Goal: Task Accomplishment & Management: Complete application form

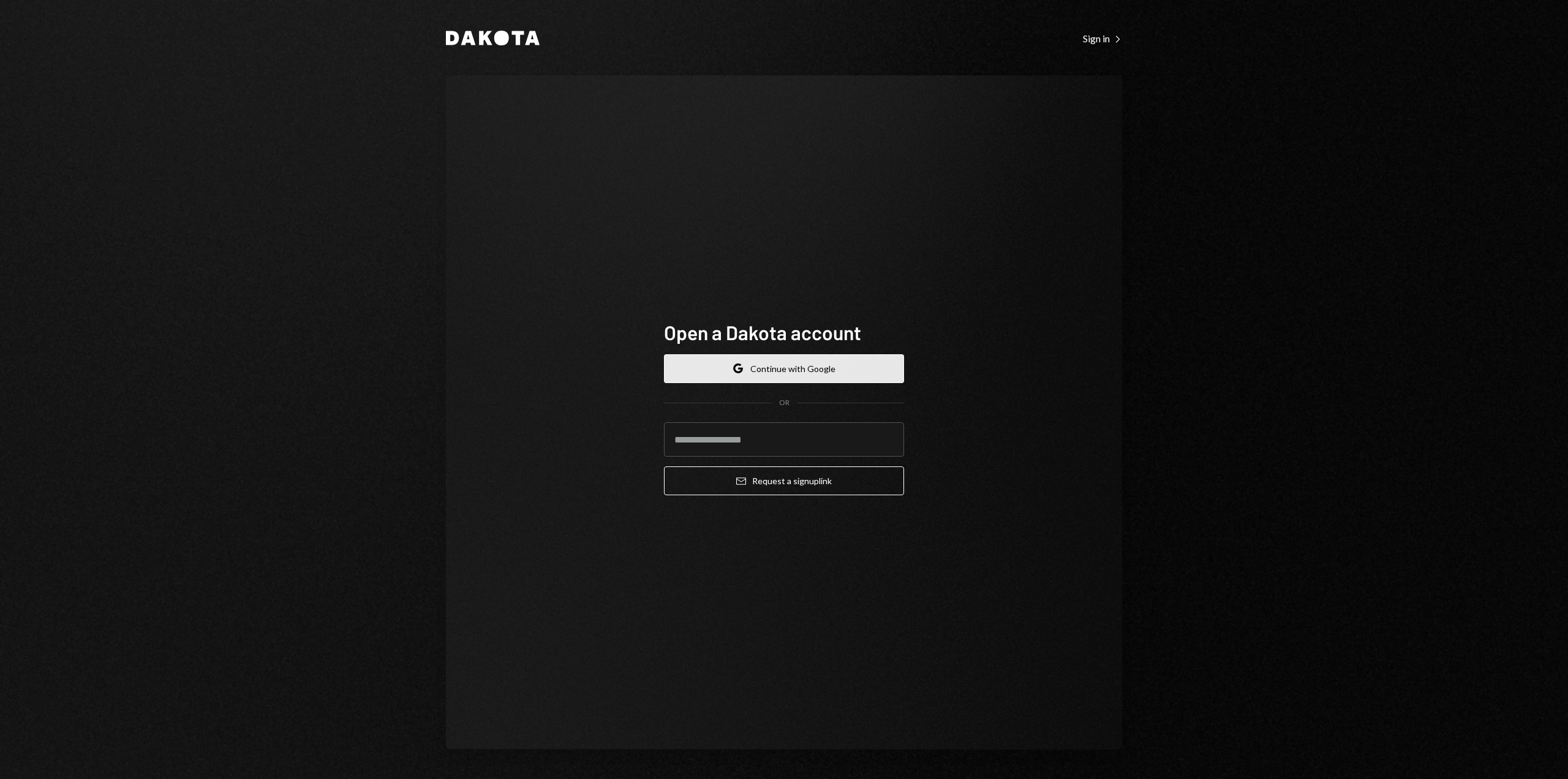
click at [711, 372] on button "Google Continue with Google" at bounding box center [784, 368] width 241 height 29
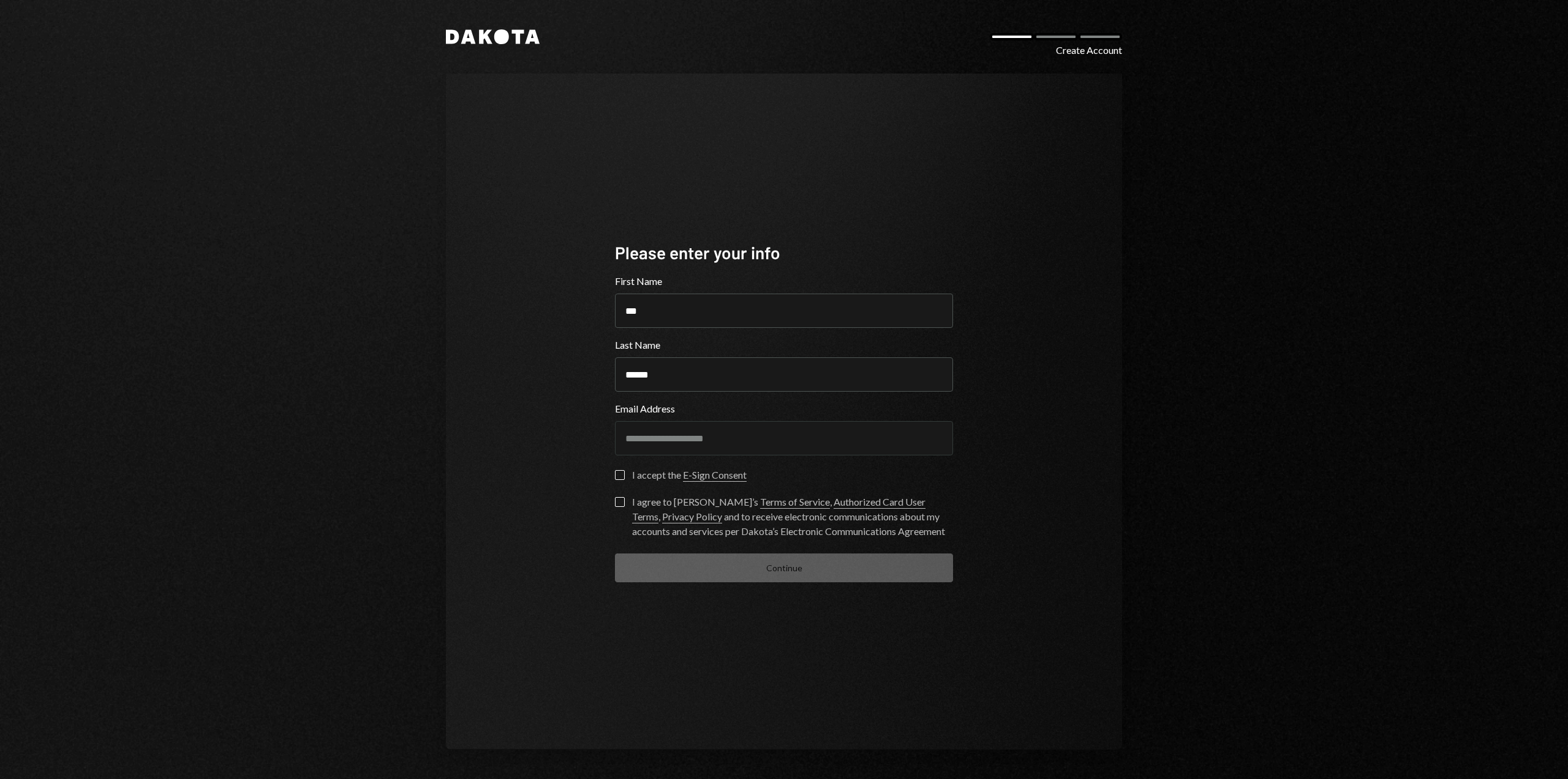
click at [620, 476] on button "I accept the E-Sign Consent" at bounding box center [620, 475] width 9 height 9
click at [615, 503] on button "I agree to Dakota’s Terms of Service , Authorized Card User Terms , Privacy Pol…" at bounding box center [620, 502] width 9 height 9
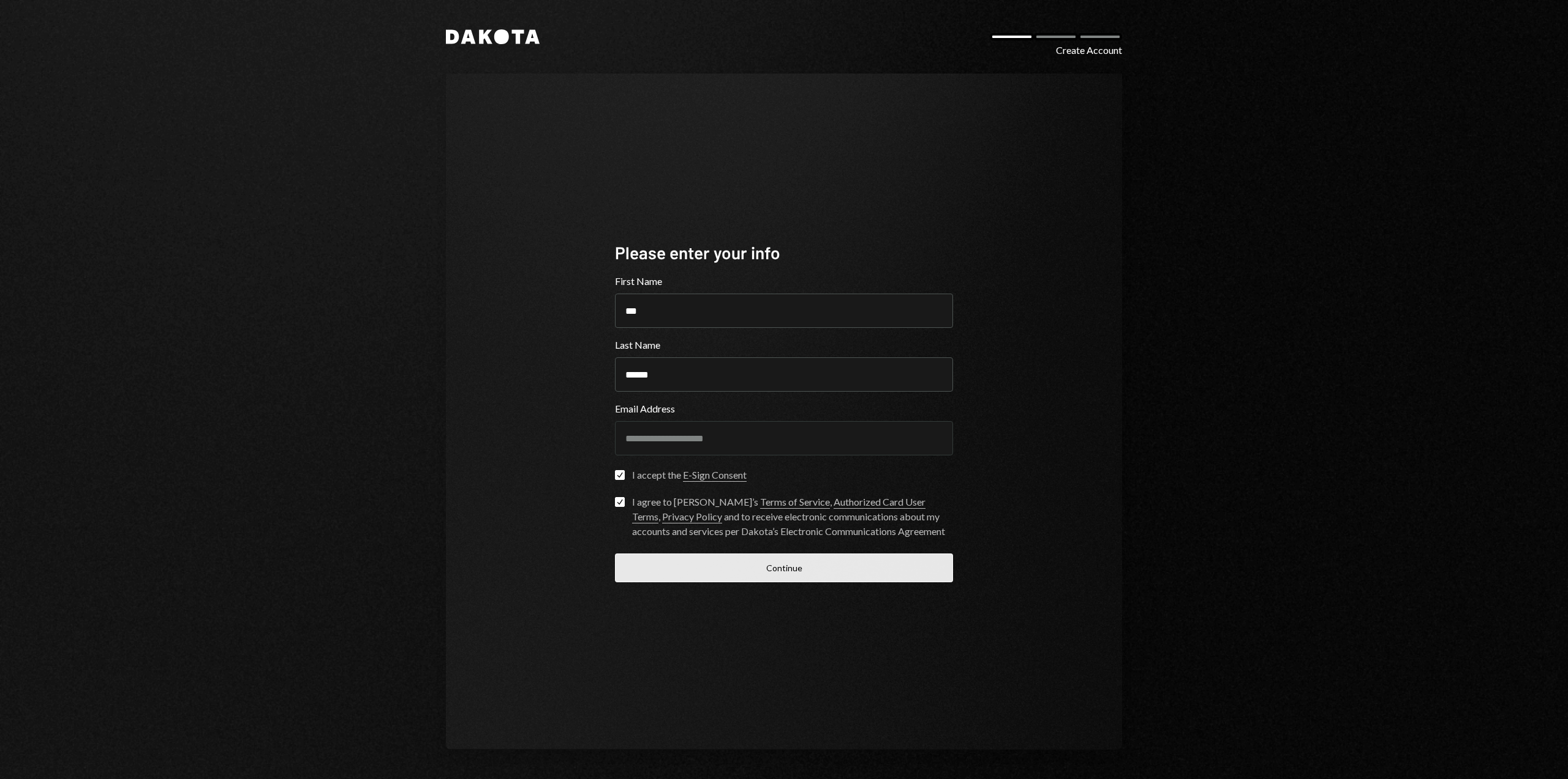
click at [733, 565] on button "Continue" at bounding box center [784, 567] width 338 height 29
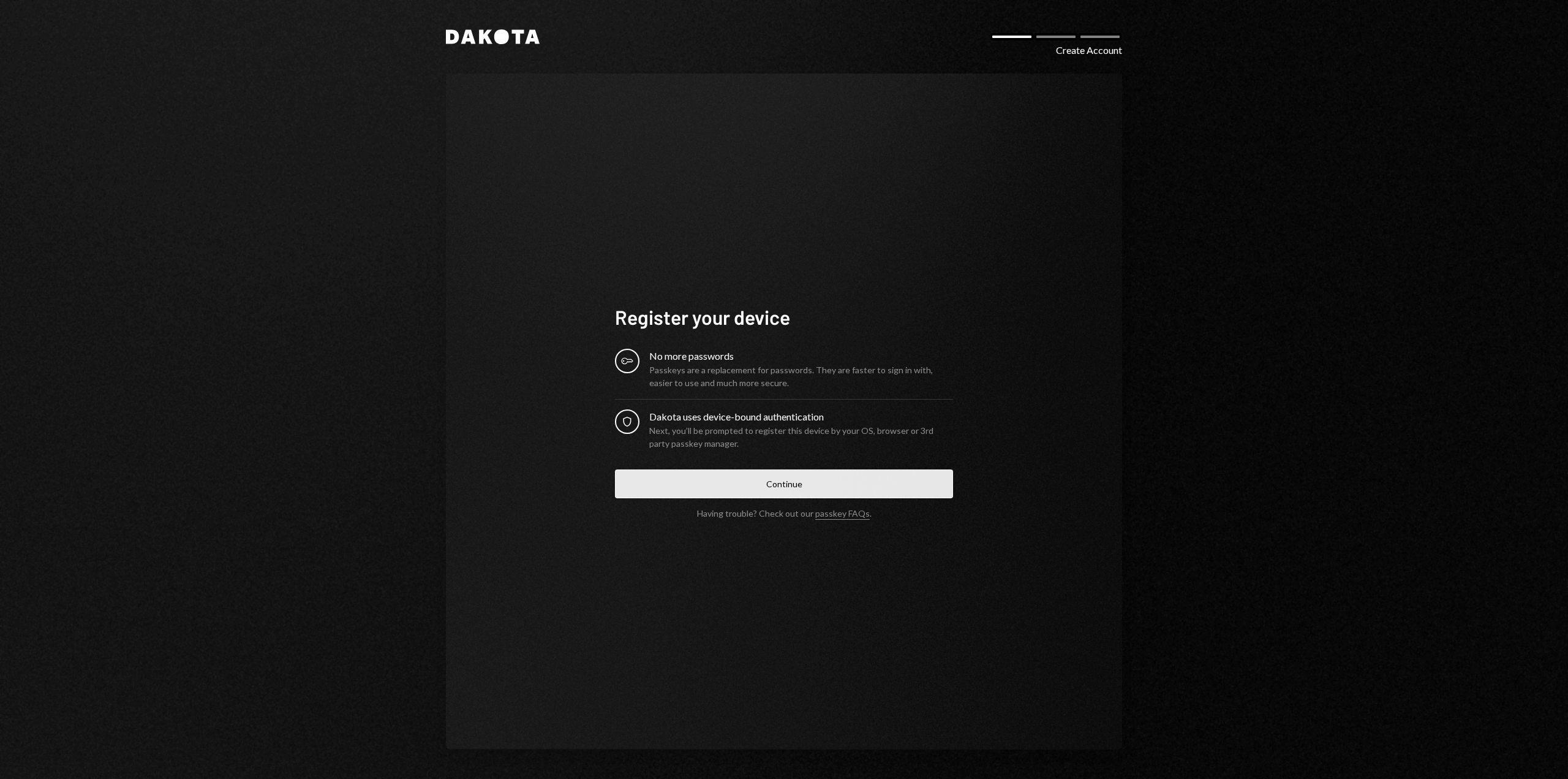
click at [729, 489] on button "Continue" at bounding box center [784, 483] width 338 height 29
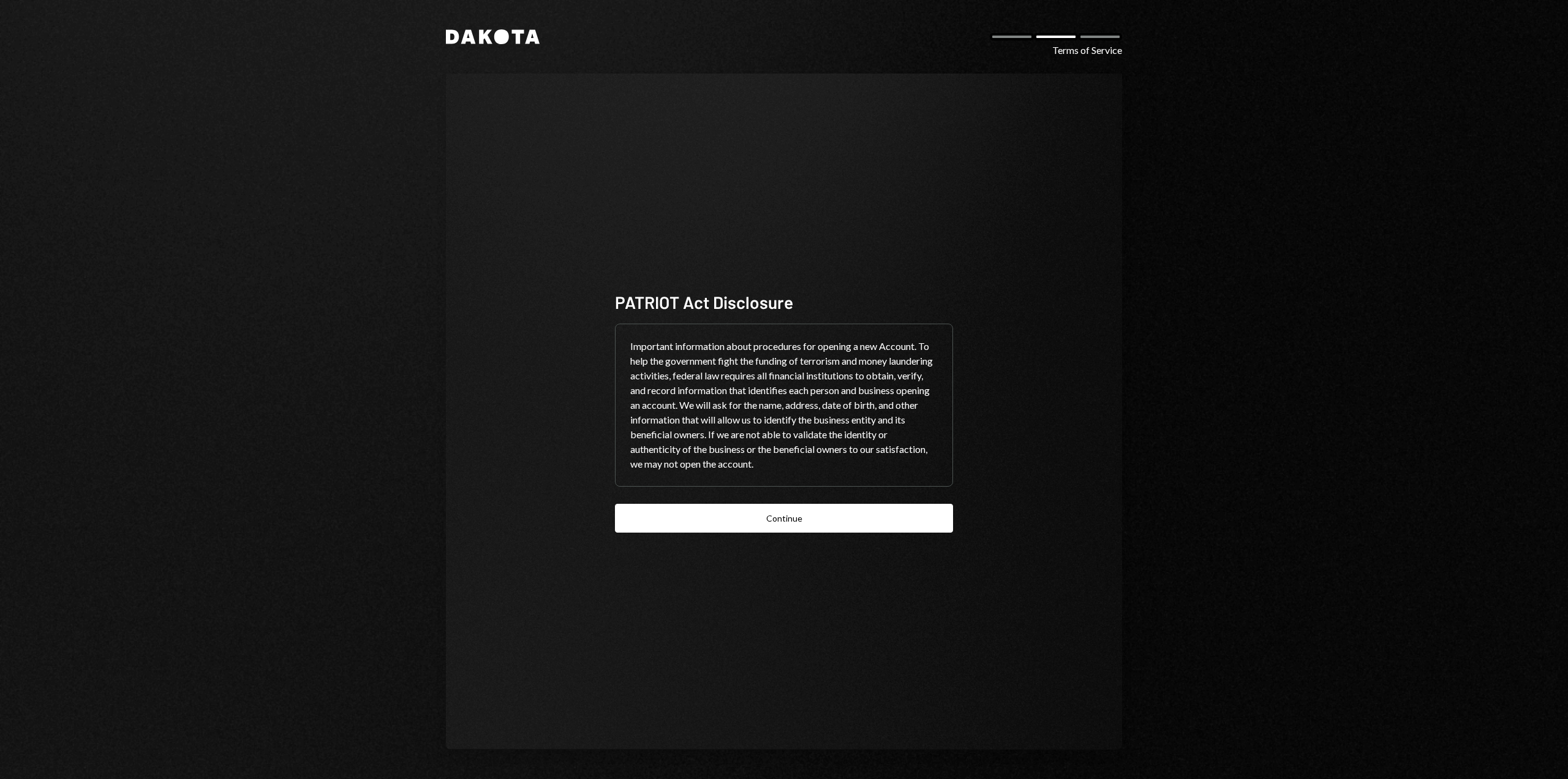
drag, startPoint x: 781, startPoint y: 517, endPoint x: 749, endPoint y: 533, distance: 35.8
click at [781, 517] on button "Continue" at bounding box center [784, 518] width 338 height 29
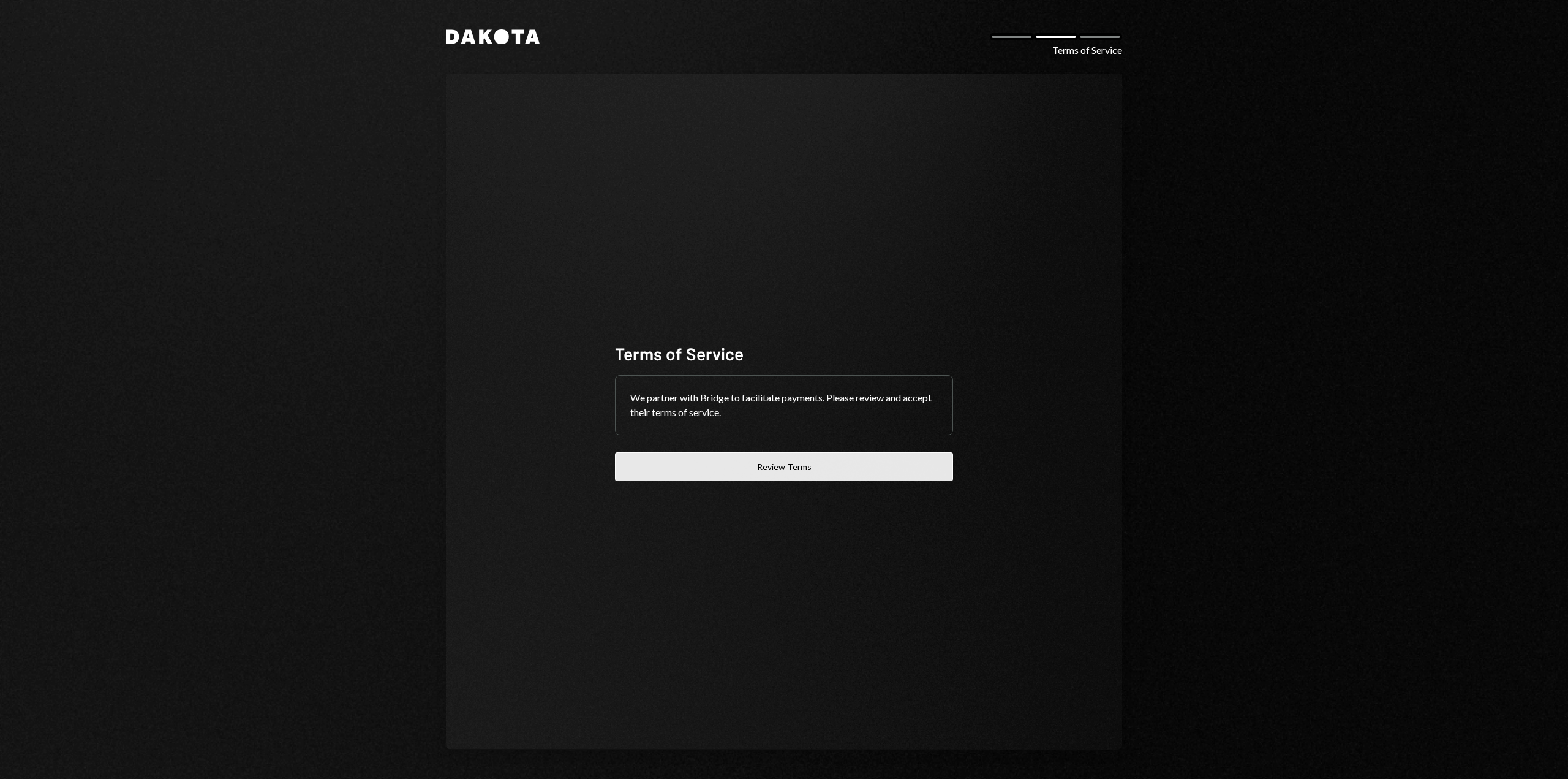
click at [715, 474] on button "Review Terms" at bounding box center [784, 466] width 338 height 29
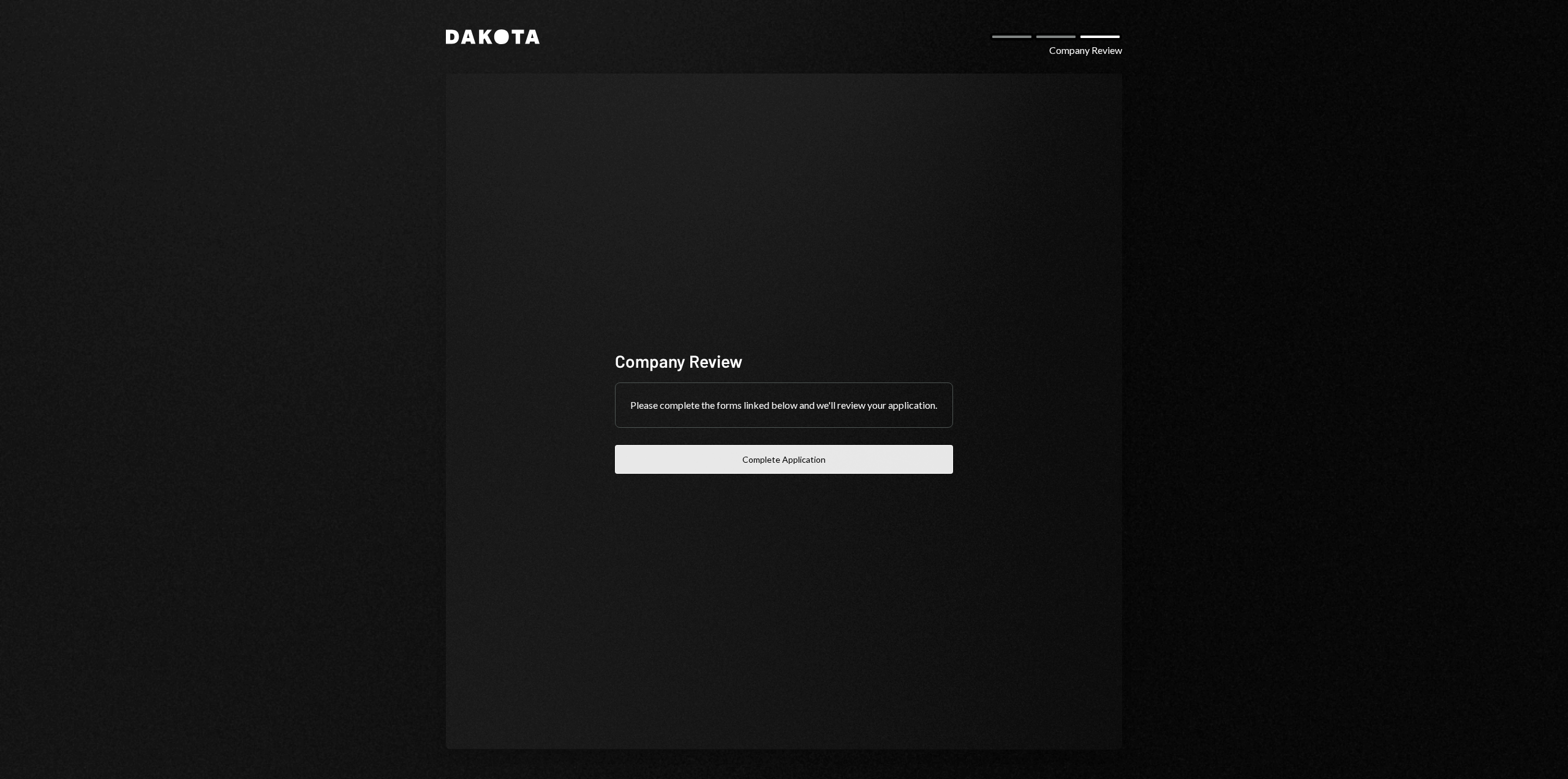
click at [779, 469] on button "Complete Application" at bounding box center [784, 459] width 338 height 29
